Goal: Task Accomplishment & Management: Complete application form

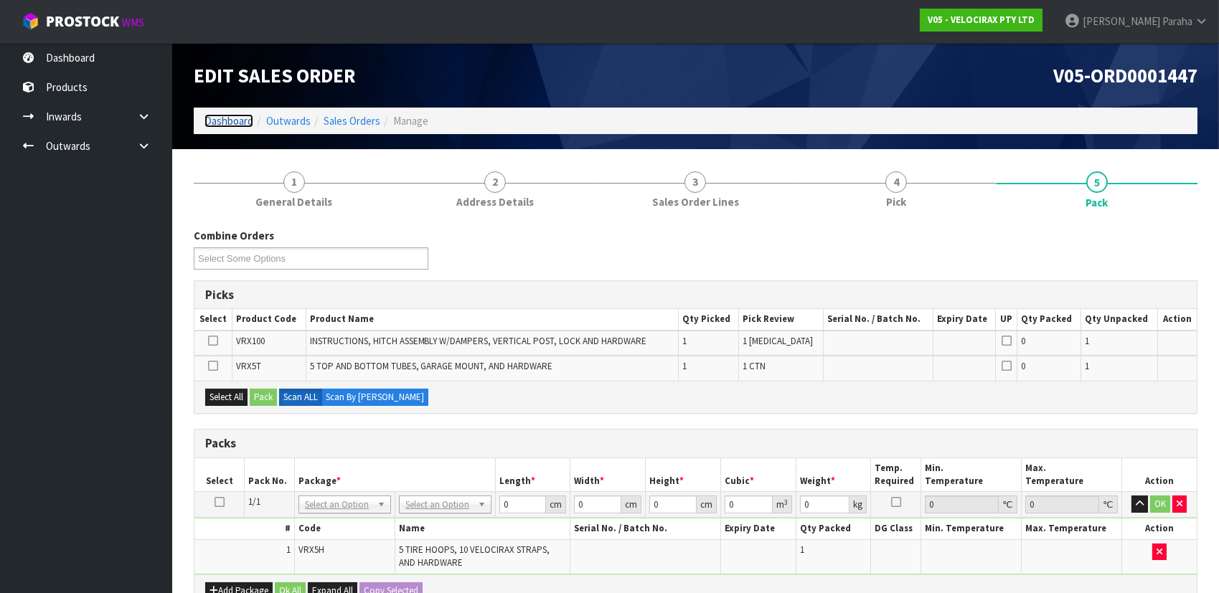
click at [222, 123] on link "Dashboard" at bounding box center [228, 121] width 49 height 14
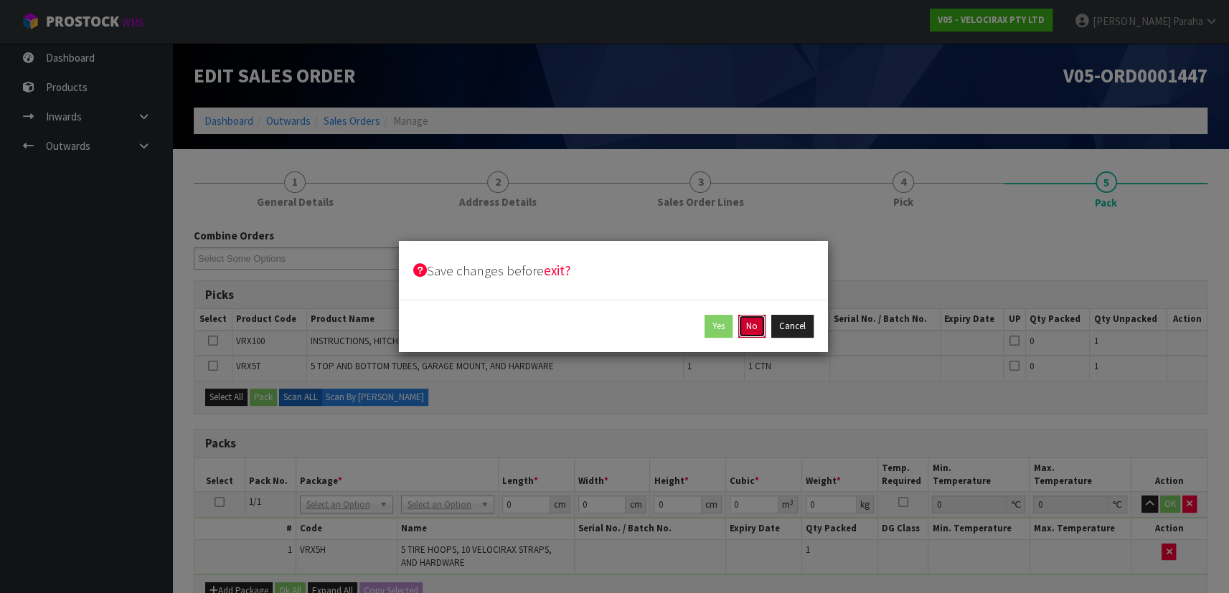
click at [750, 322] on button "No" at bounding box center [751, 326] width 27 height 23
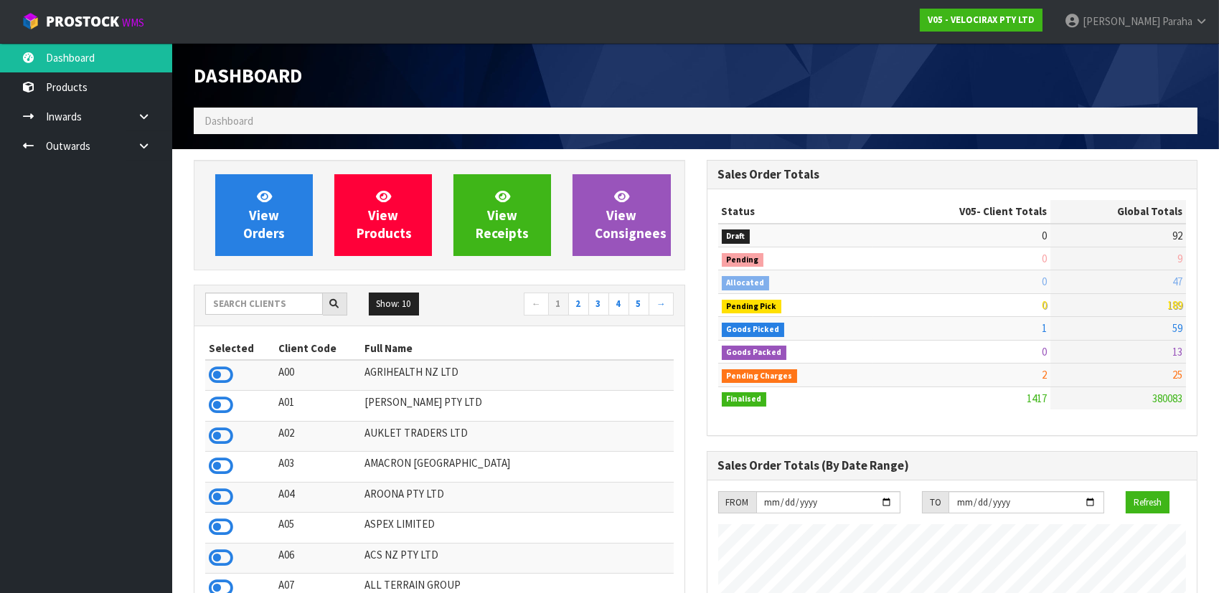
scroll to position [1115, 512]
click at [244, 306] on input "text" at bounding box center [264, 304] width 118 height 22
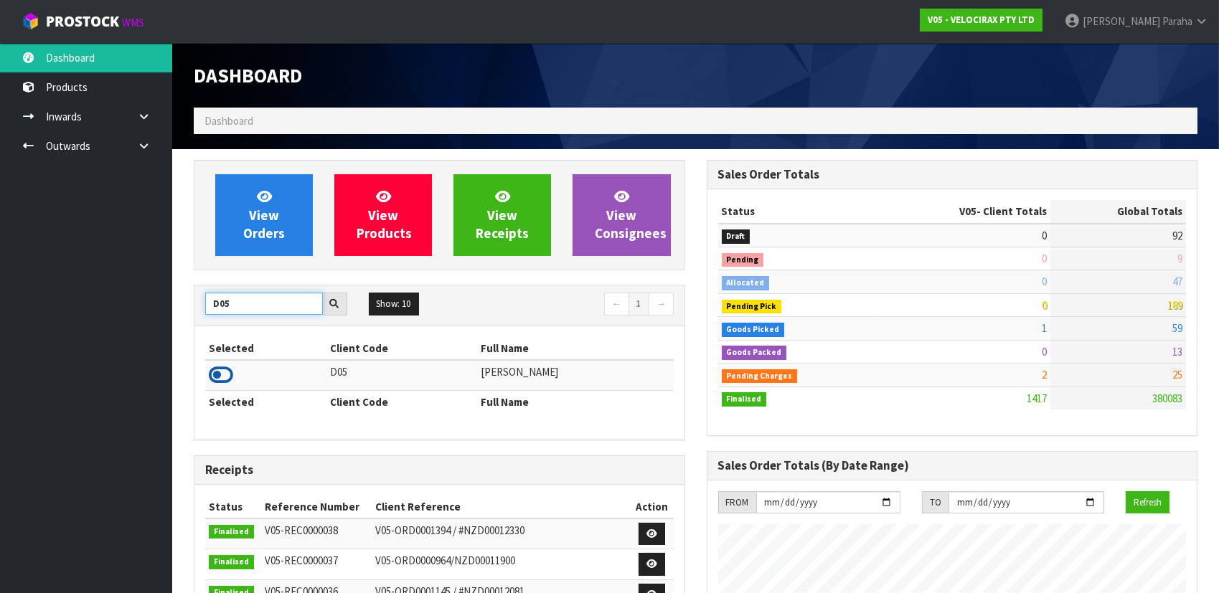
type input "D05"
click at [229, 380] on icon at bounding box center [221, 375] width 24 height 22
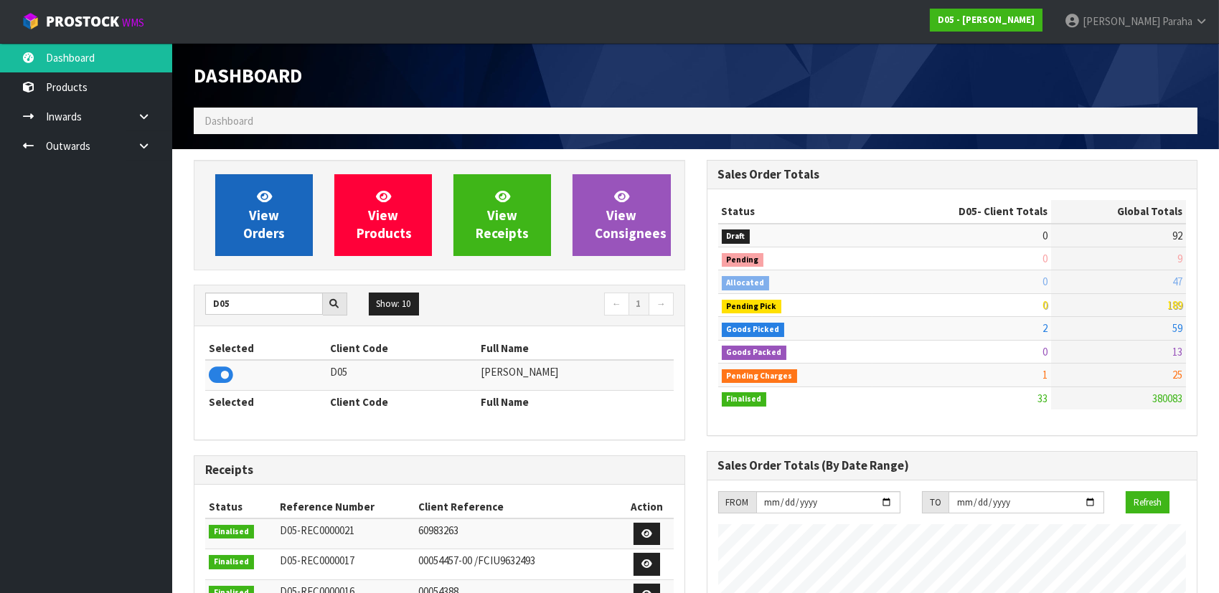
scroll to position [1192, 512]
click at [249, 233] on span "View Orders" at bounding box center [264, 215] width 42 height 54
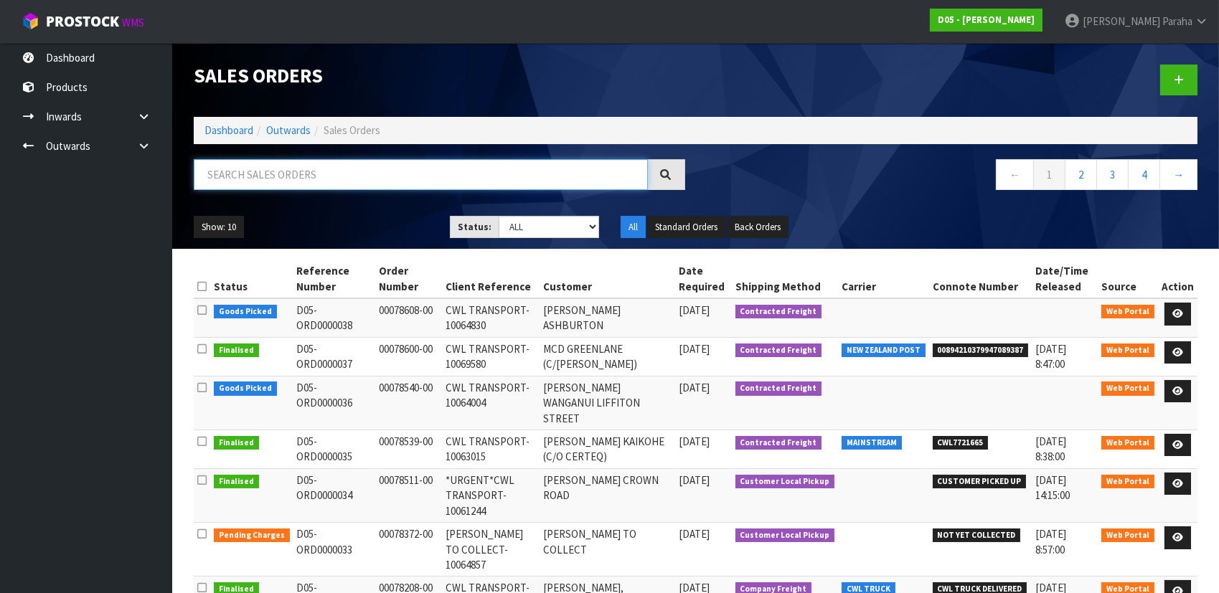
click at [300, 169] on input "text" at bounding box center [421, 174] width 454 height 31
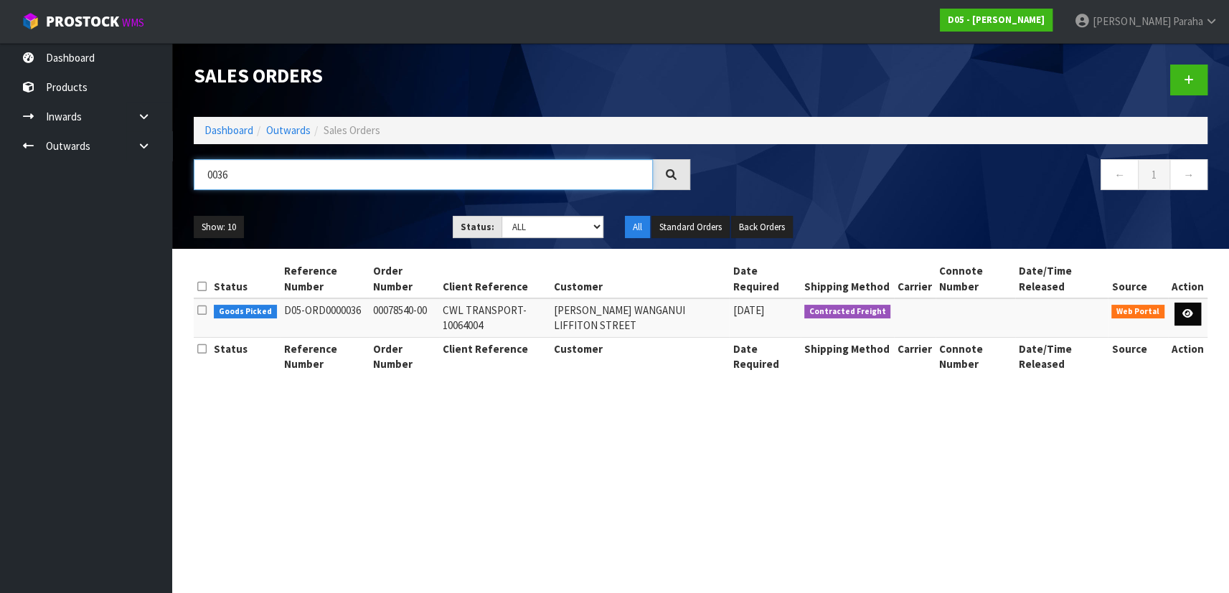
type input "0036"
click at [1193, 311] on icon at bounding box center [1187, 313] width 11 height 9
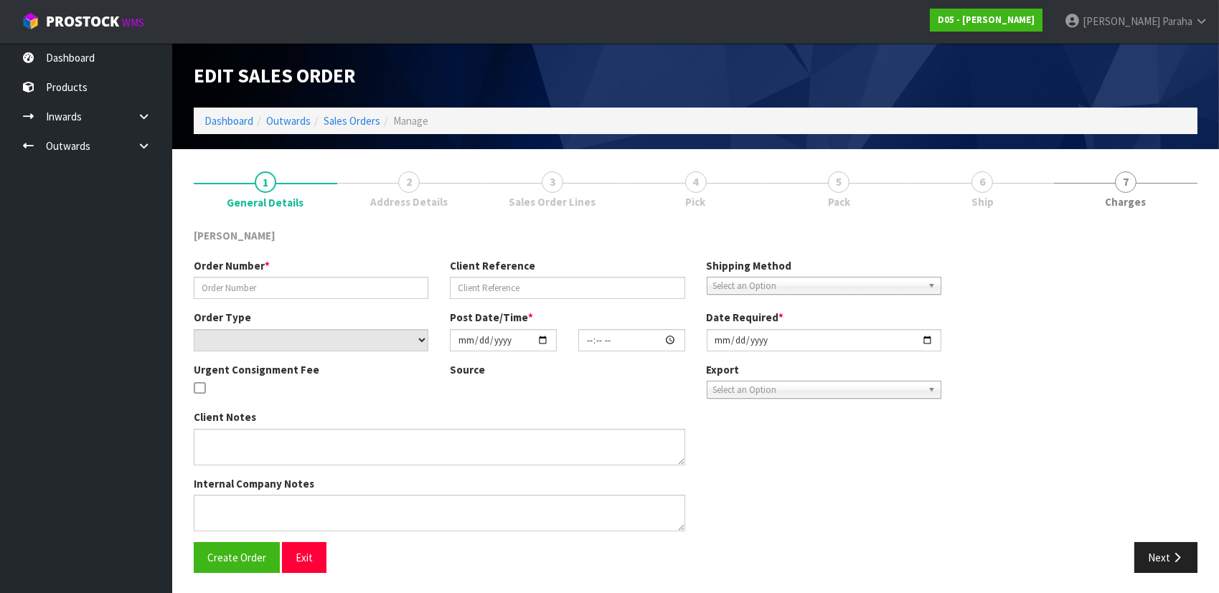
type input "00078540-00"
type input "CWL TRANSPORT-10064004"
select select "number:0"
type input "[DATE]"
type input "10:51:00.000"
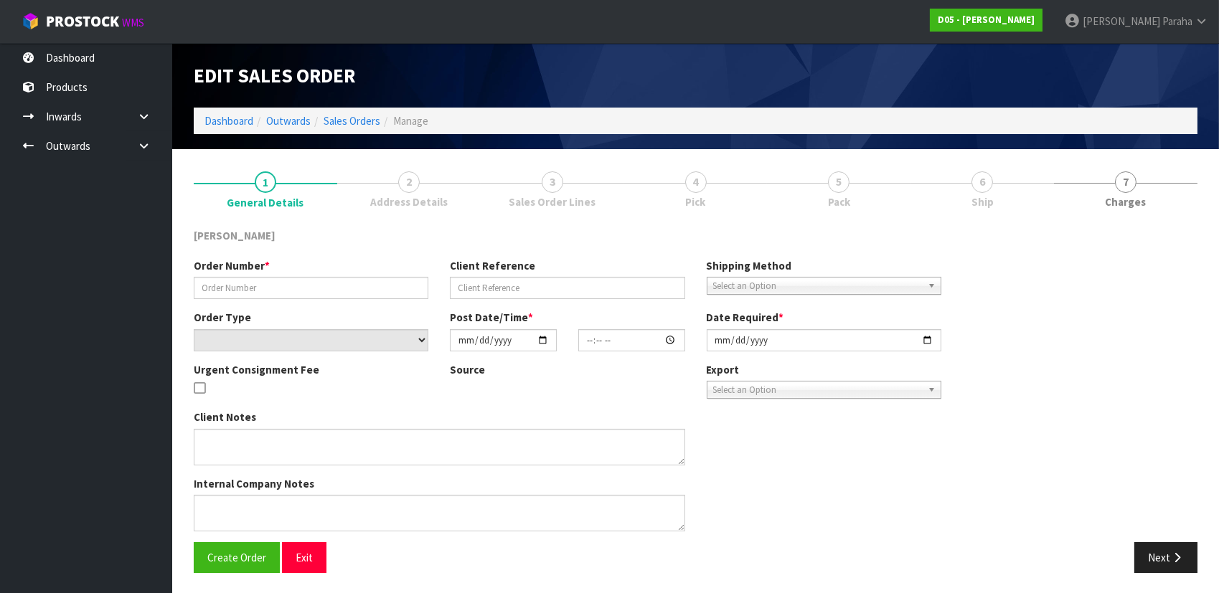
type input "[DATE]"
type textarea "NO FORKLIFT ON SITE DDD 15/9"
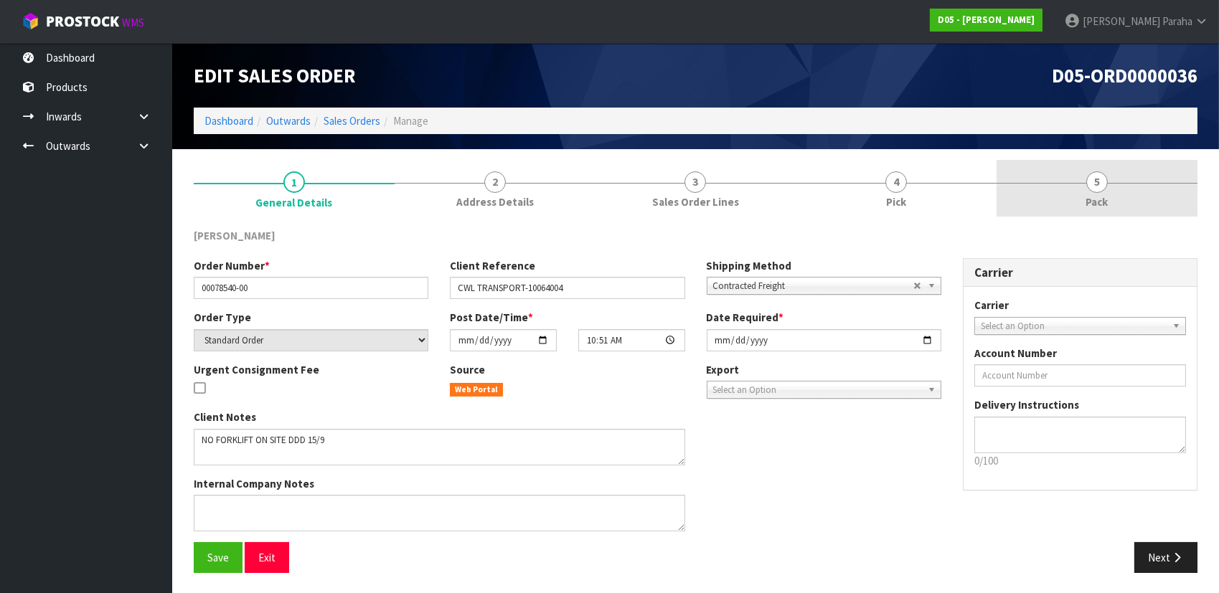
click at [1097, 183] on span "5" at bounding box center [1097, 182] width 22 height 22
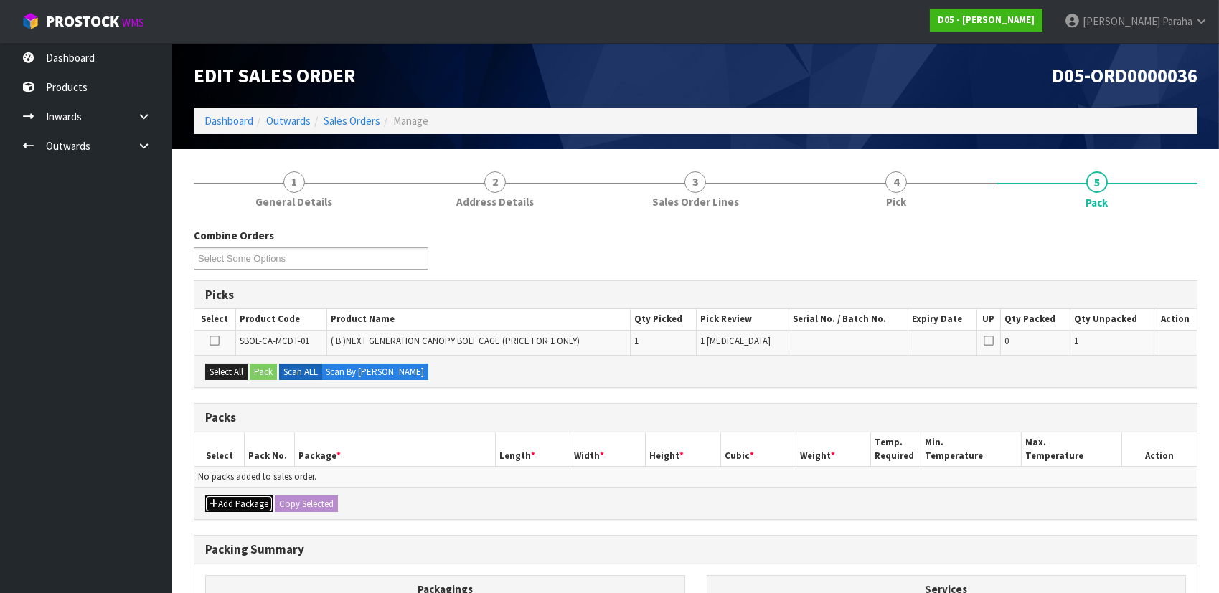
drag, startPoint x: 225, startPoint y: 504, endPoint x: 227, endPoint y: 492, distance: 11.7
click at [225, 502] on button "Add Package" at bounding box center [238, 504] width 67 height 17
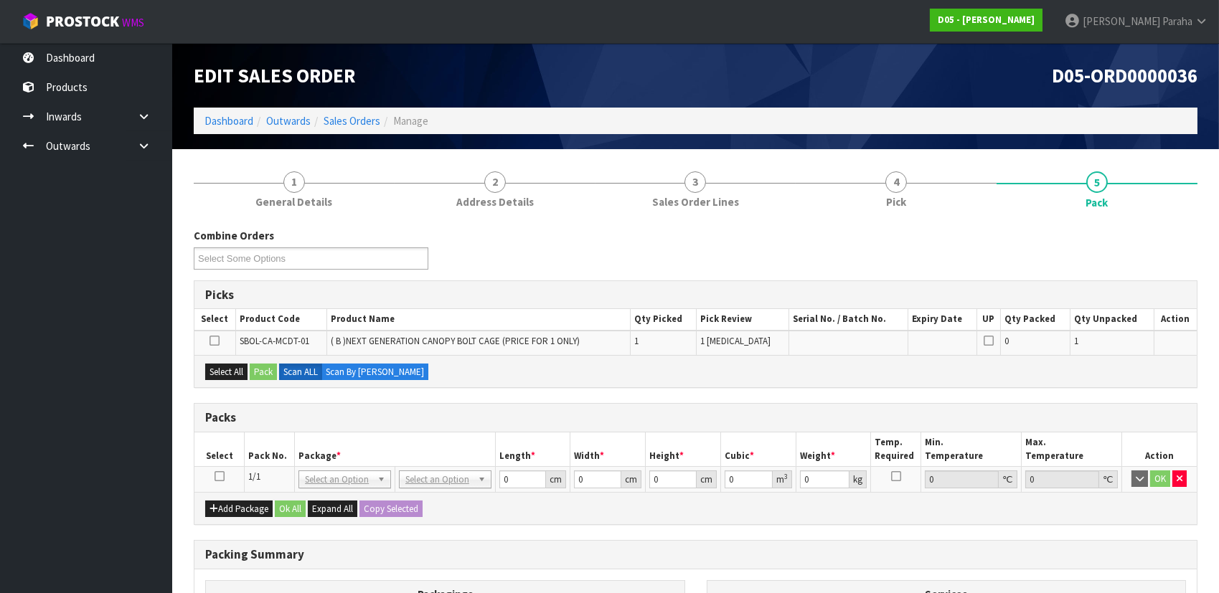
click at [221, 476] on icon at bounding box center [219, 476] width 10 height 1
click at [230, 380] on div "Select All Pack Scan ALL Scan By [PERSON_NAME]" at bounding box center [695, 371] width 1002 height 32
click at [230, 372] on button "Select All" at bounding box center [226, 372] width 42 height 17
click at [258, 369] on button "Pack" at bounding box center [263, 372] width 27 height 17
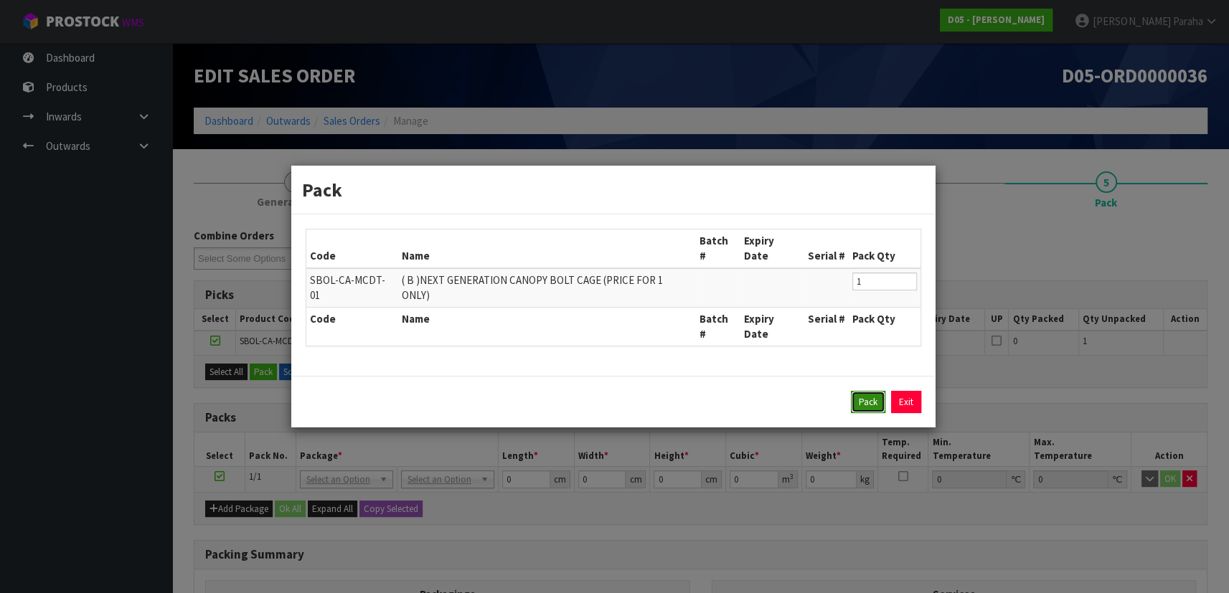
click at [870, 391] on button "Pack" at bounding box center [868, 402] width 34 height 23
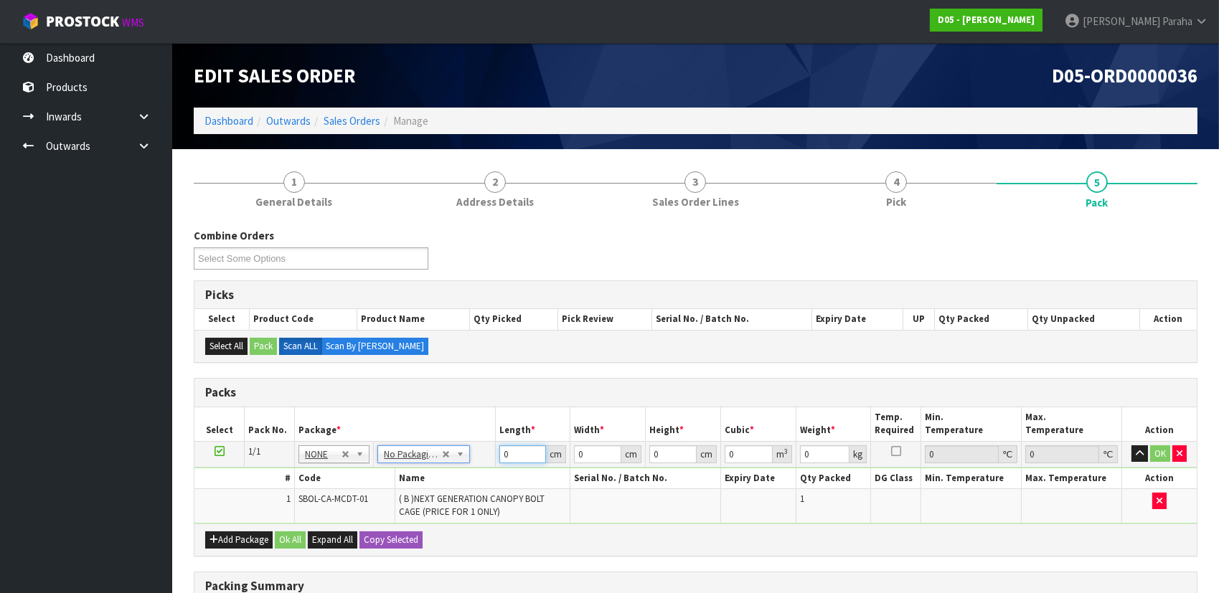
click at [516, 455] on input "0" at bounding box center [522, 454] width 47 height 18
drag, startPoint x: 530, startPoint y: 451, endPoint x: 492, endPoint y: 447, distance: 38.3
click at [492, 447] on tr "1/1 NONE 007-001 007-002 007-004 007-009 007-013 007-014 007-015 007-017 007-01…" at bounding box center [695, 454] width 1002 height 26
type input "326"
type input "35"
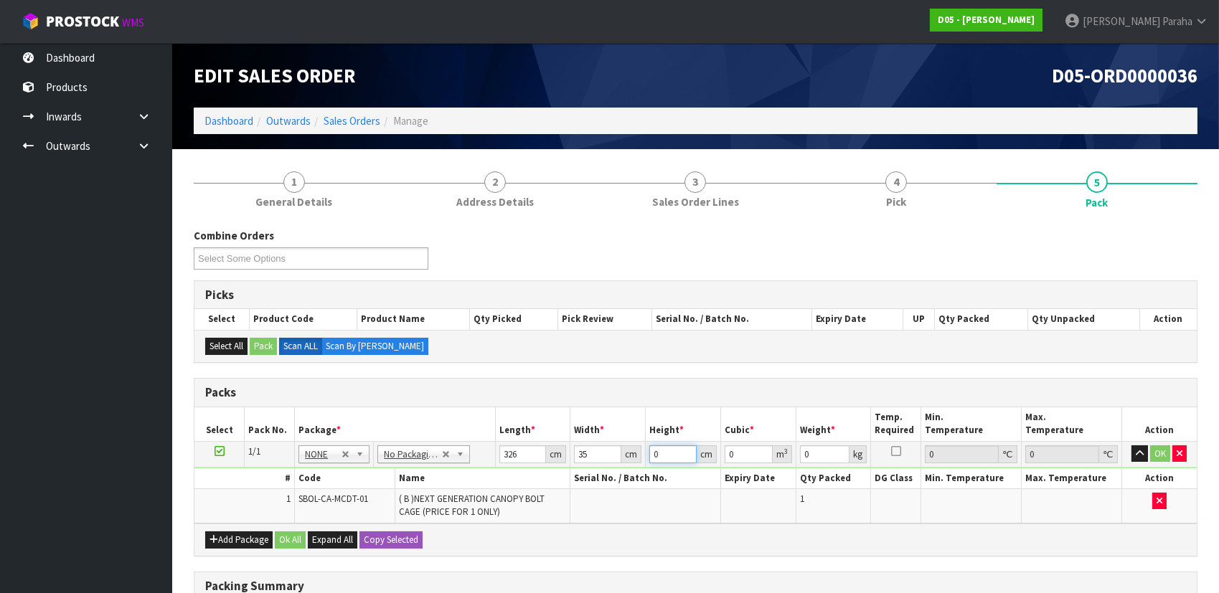
type input "4"
type input "0.04564"
type input "48"
type input "0.54768"
type input "48"
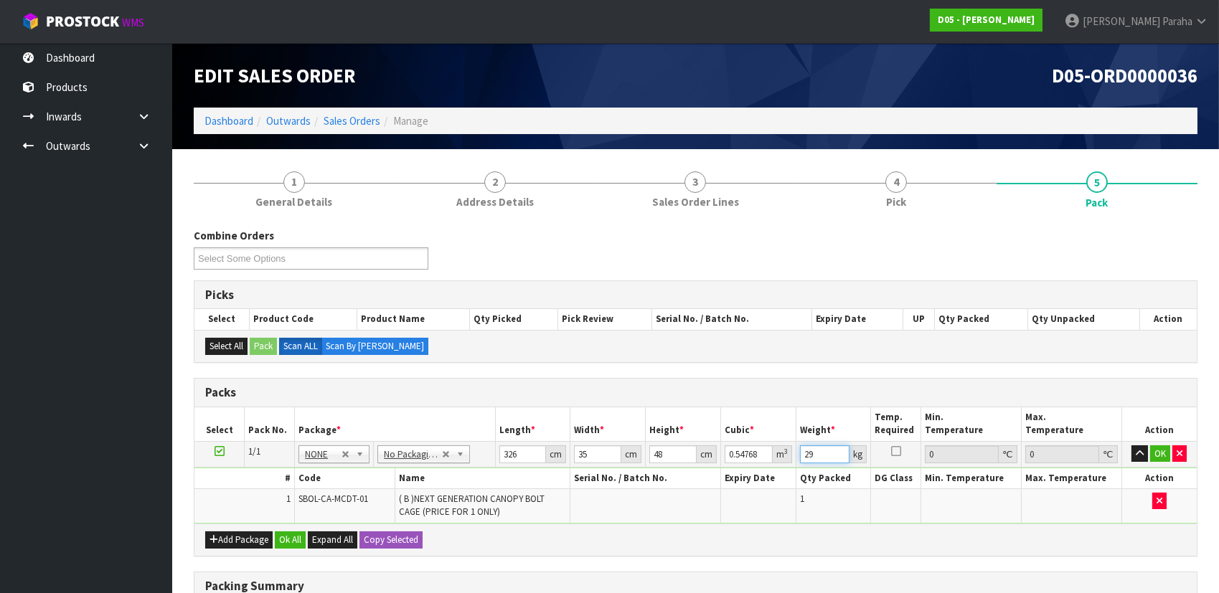
type input "29"
click at [1131, 445] on button "button" at bounding box center [1139, 453] width 16 height 17
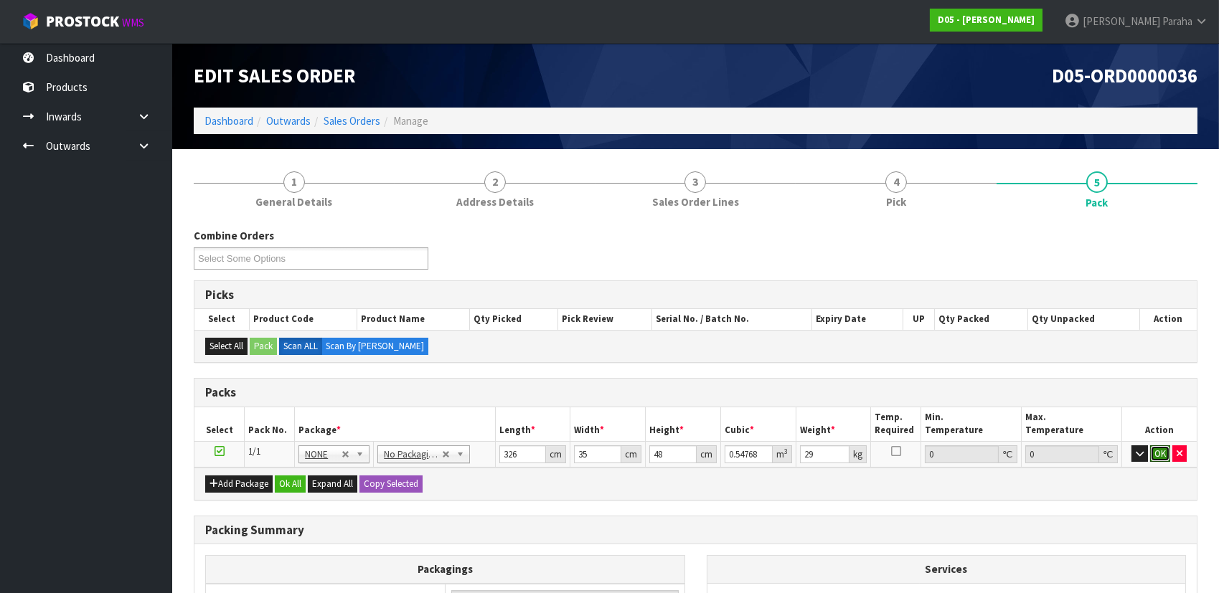
click button "OK" at bounding box center [1160, 453] width 20 height 17
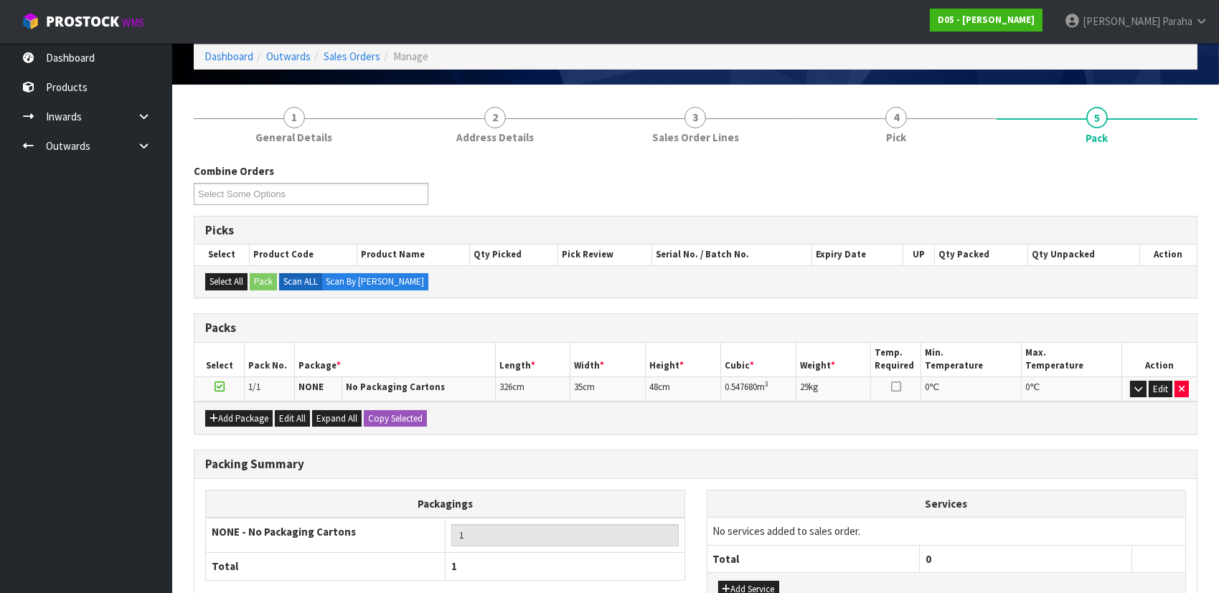
scroll to position [175, 0]
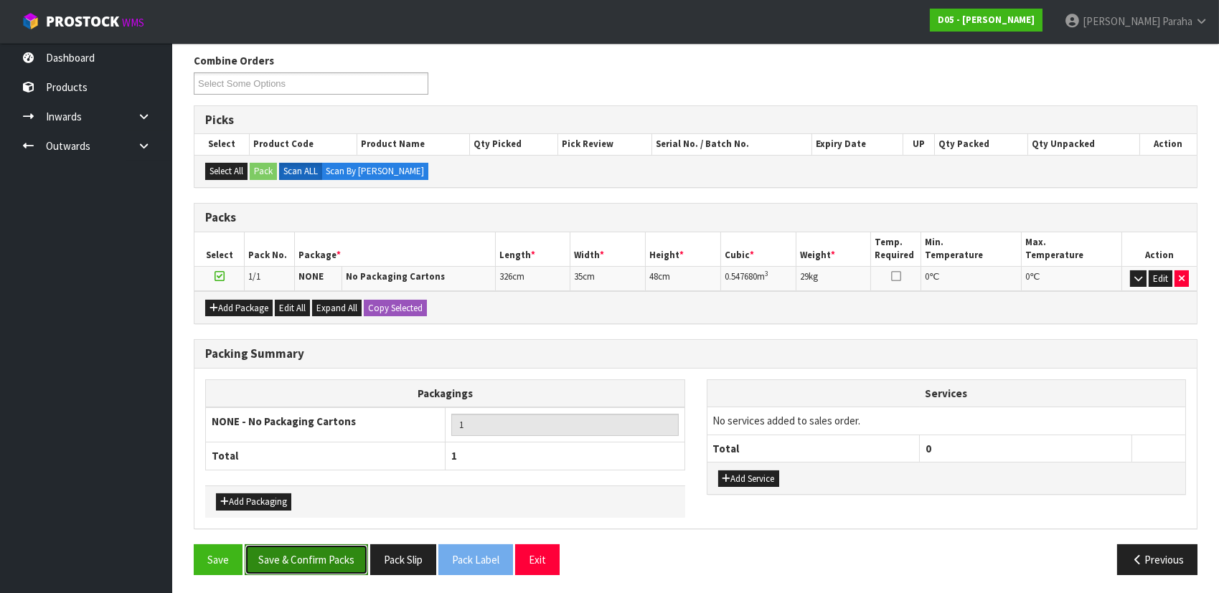
click at [334, 564] on button "Save & Confirm Packs" at bounding box center [306, 559] width 123 height 31
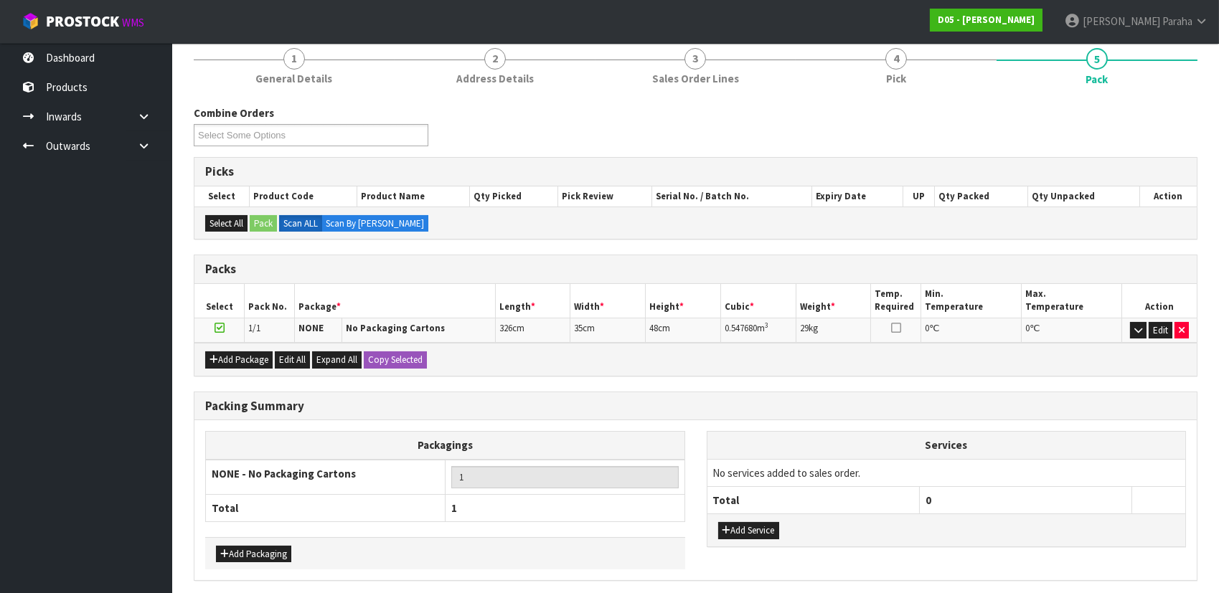
scroll to position [0, 0]
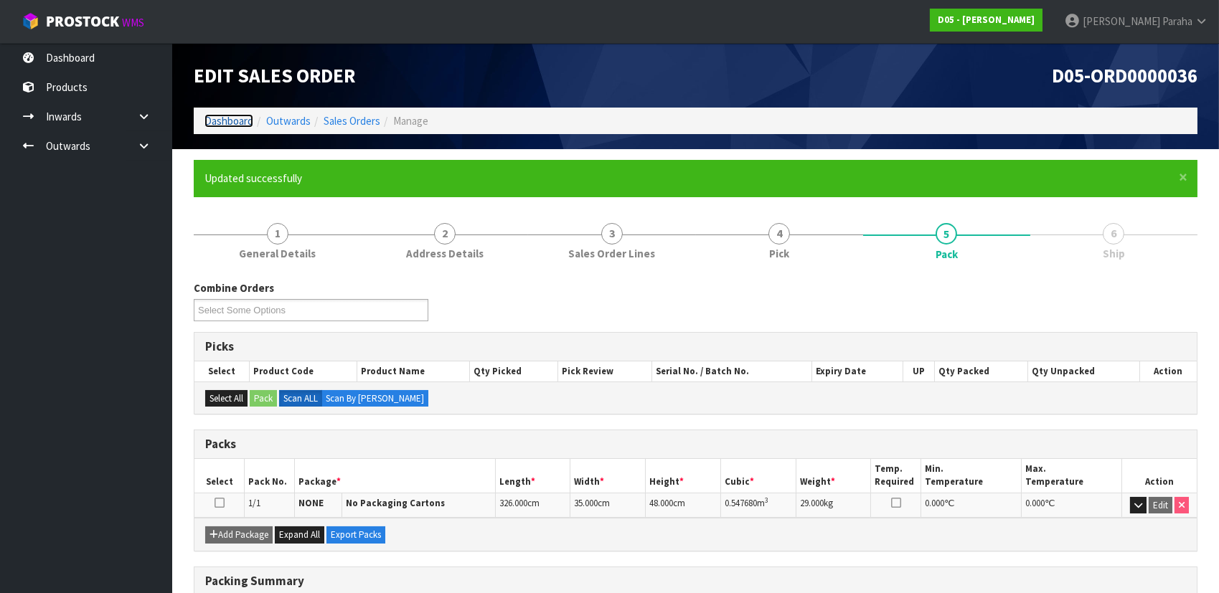
click at [237, 120] on link "Dashboard" at bounding box center [228, 121] width 49 height 14
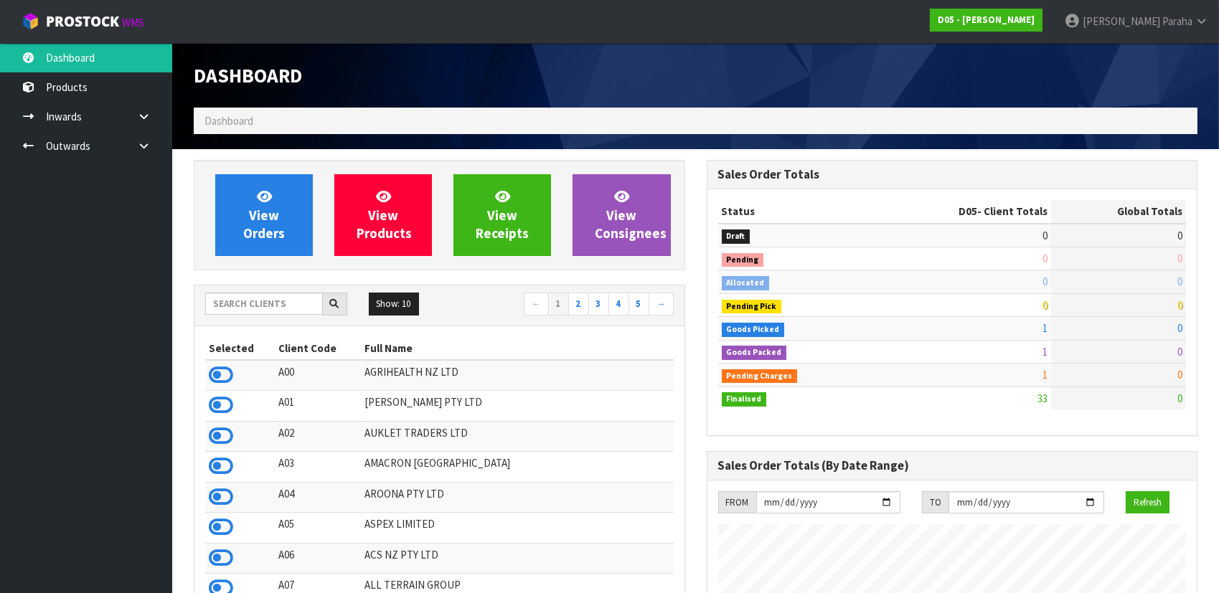
scroll to position [1192, 512]
